Goal: Information Seeking & Learning: Compare options

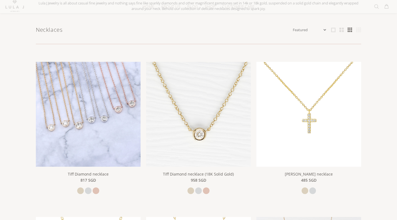
scroll to position [80, 0]
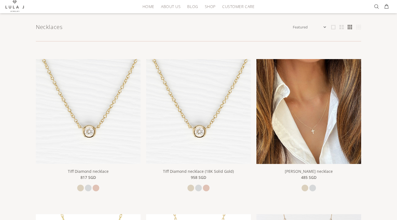
click at [303, 138] on img at bounding box center [308, 111] width 105 height 105
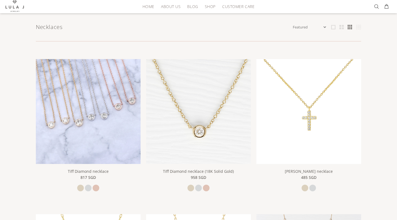
click at [91, 118] on img at bounding box center [88, 111] width 105 height 105
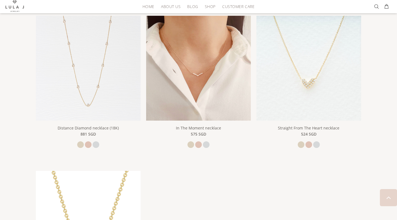
scroll to position [744, 0]
click at [222, 111] on img at bounding box center [198, 67] width 105 height 105
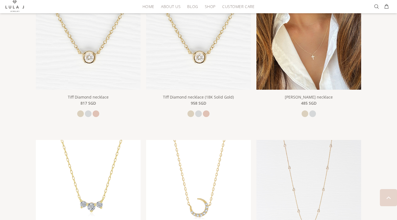
scroll to position [153, 0]
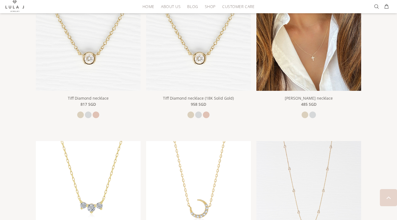
click at [321, 66] on img at bounding box center [308, 38] width 105 height 105
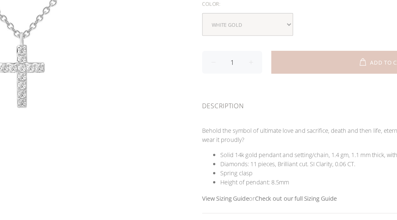
scroll to position [75, 0]
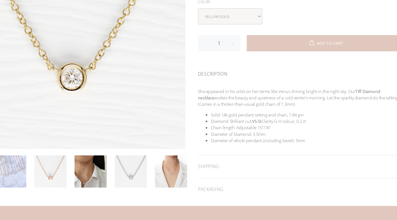
scroll to position [111, 0]
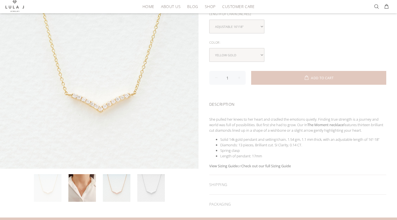
scroll to position [86, 0]
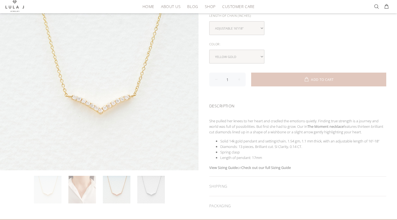
click at [89, 192] on link at bounding box center [82, 190] width 28 height 28
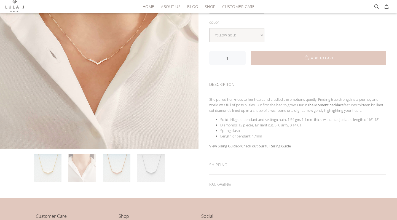
scroll to position [108, 0]
click at [147, 166] on link at bounding box center [151, 168] width 28 height 28
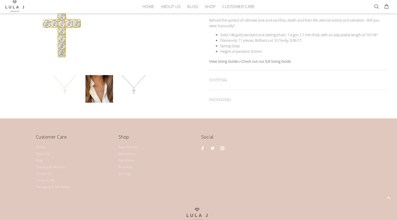
scroll to position [199, 0]
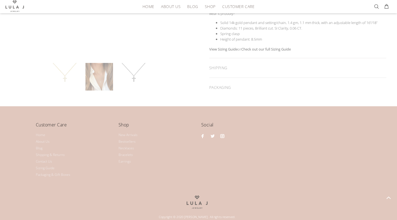
click at [93, 80] on link at bounding box center [99, 77] width 28 height 28
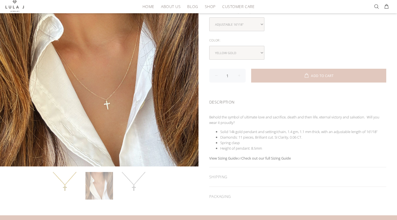
scroll to position [88, 0]
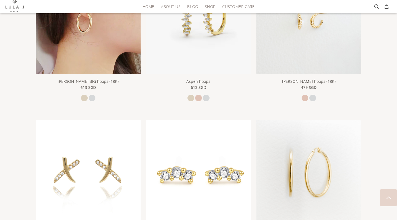
scroll to position [768, 0]
click at [93, 96] on link at bounding box center [92, 97] width 7 height 7
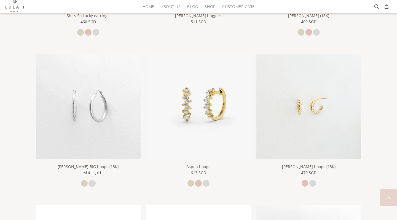
scroll to position [681, 0]
click at [80, 111] on img at bounding box center [88, 107] width 105 height 105
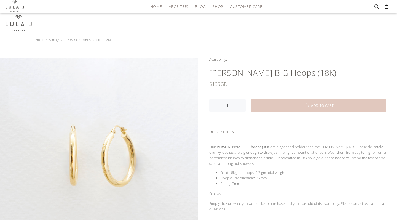
scroll to position [122, 0]
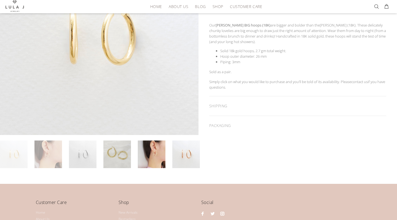
click at [56, 154] on link at bounding box center [48, 154] width 28 height 28
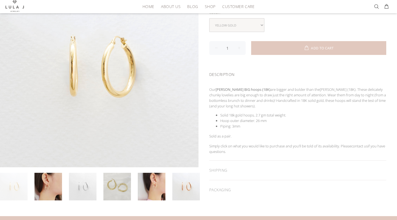
scroll to position [90, 0]
click at [57, 188] on link at bounding box center [48, 186] width 28 height 28
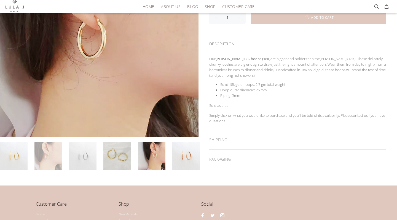
scroll to position [121, 0]
